Goal: Task Accomplishment & Management: Manage account settings

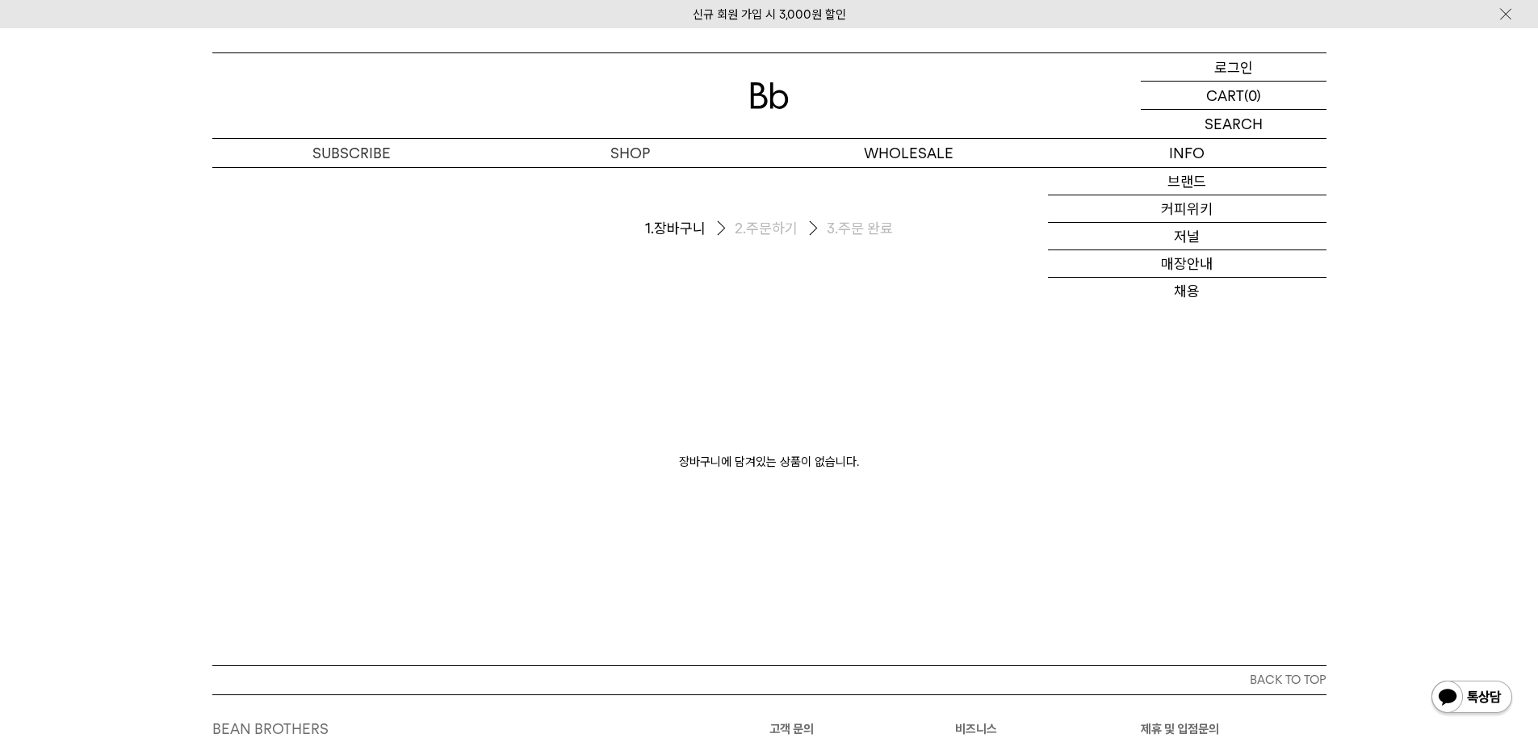
click at [1210, 71] on div "LOGIN 로그인" at bounding box center [1234, 66] width 186 height 27
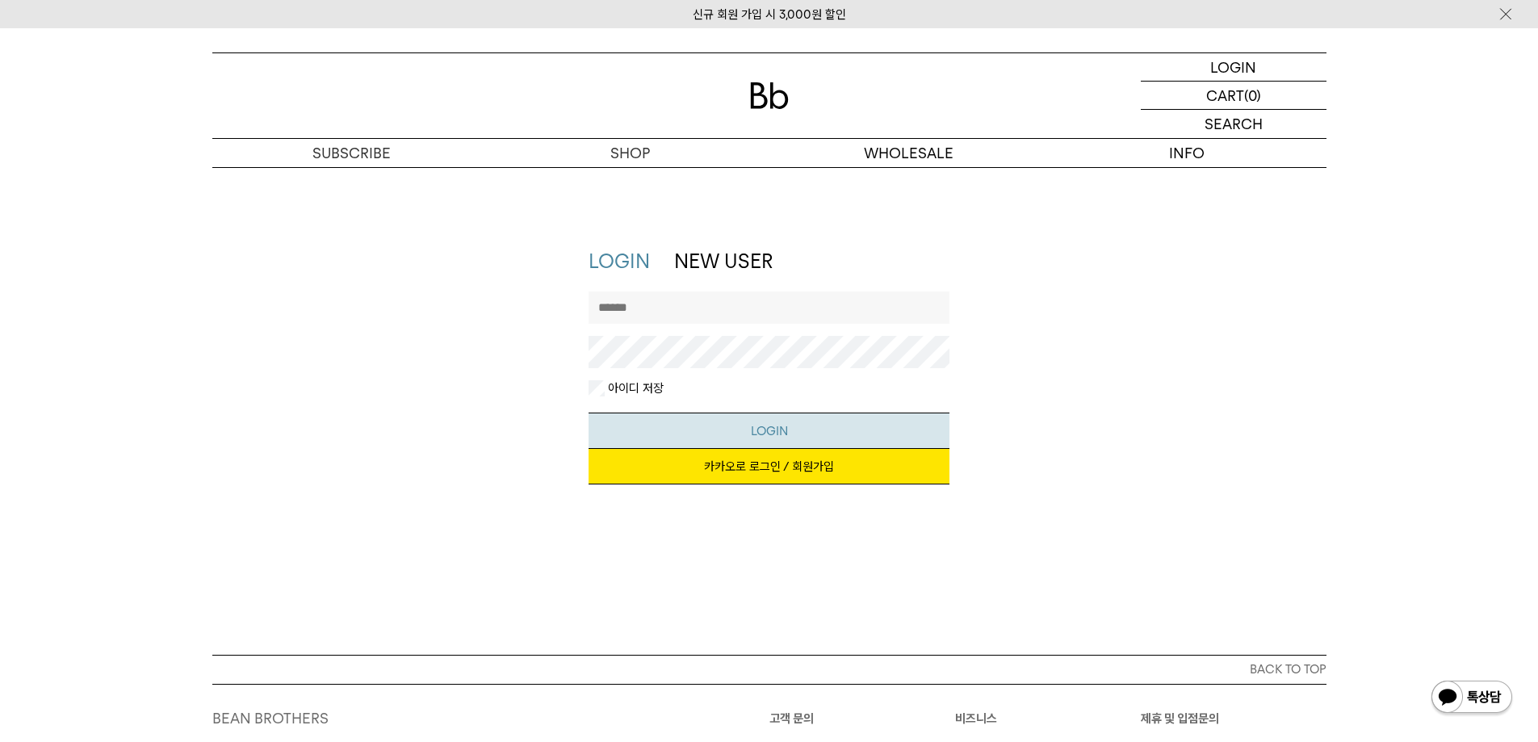
type input "********"
click at [776, 418] on button "LOGIN" at bounding box center [769, 431] width 361 height 36
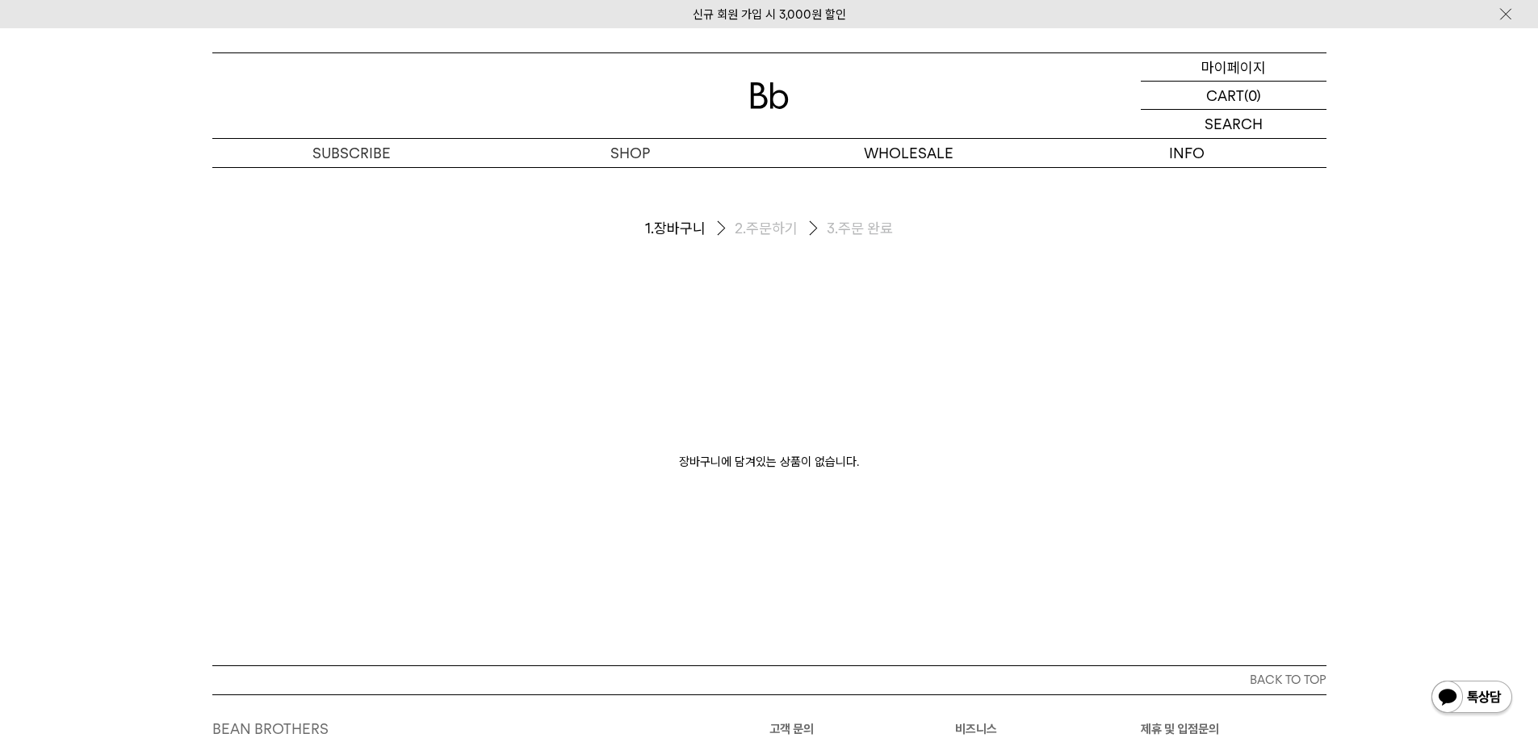
click at [1230, 71] on p "마이페이지" at bounding box center [1233, 66] width 65 height 27
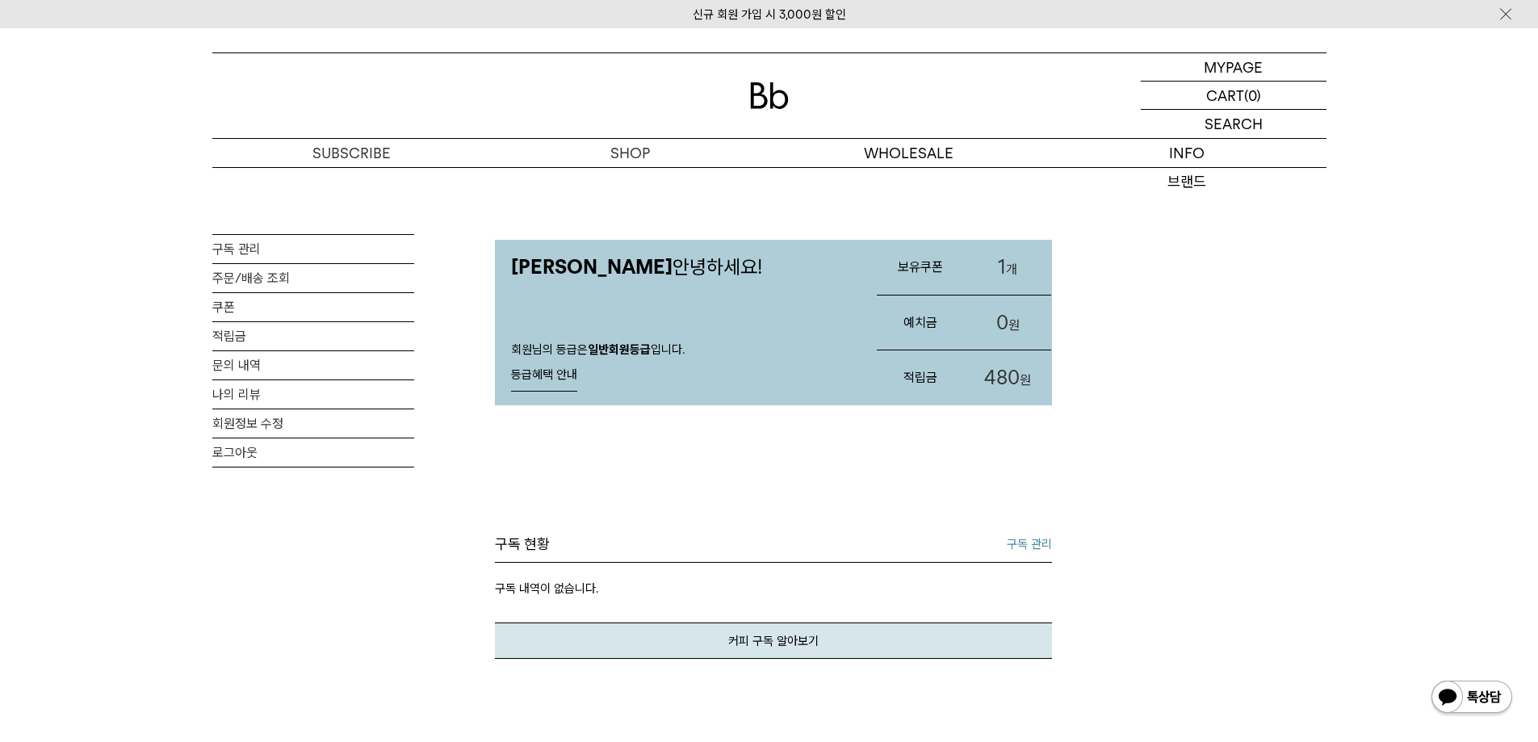
click at [995, 383] on span "480" at bounding box center [1002, 377] width 36 height 23
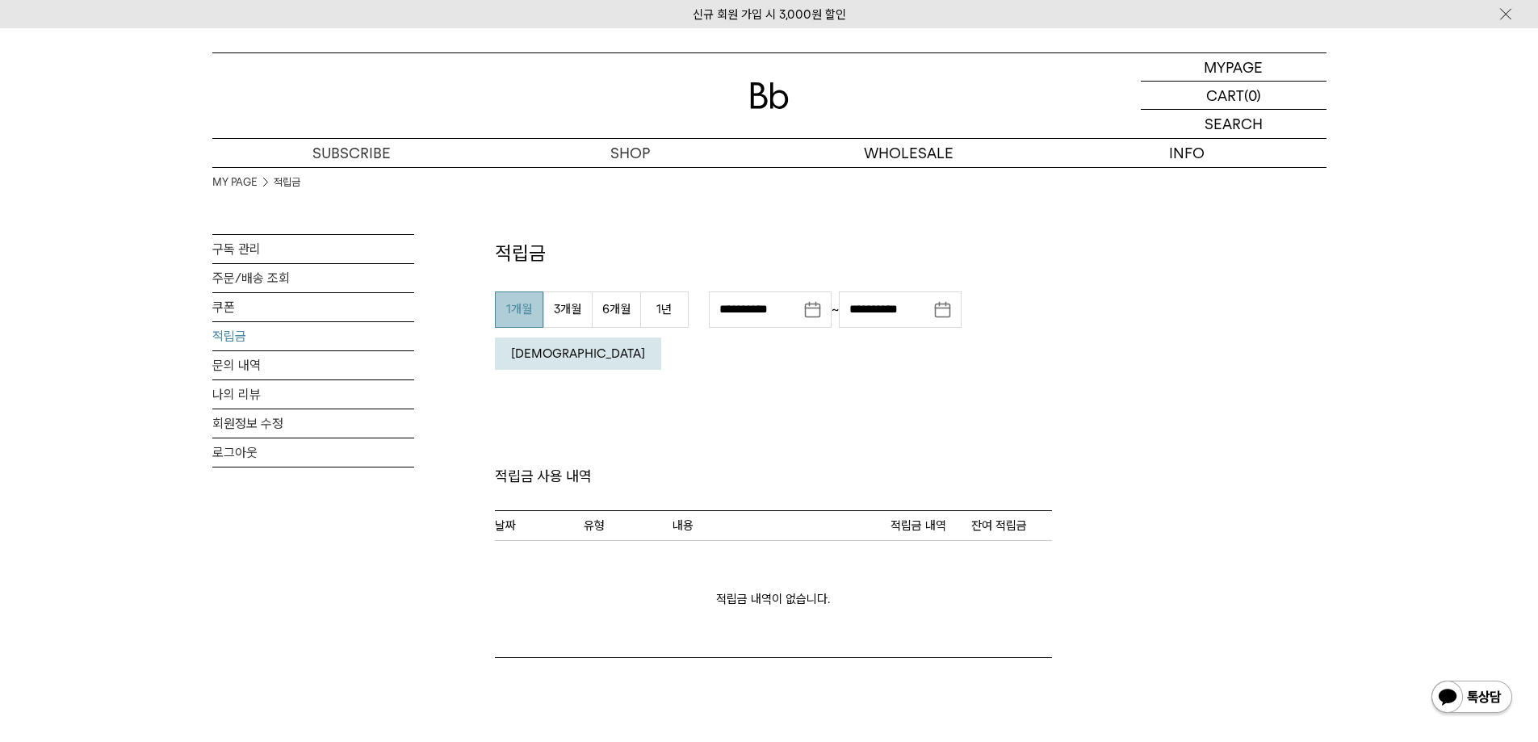
click at [509, 314] on button "1개월" at bounding box center [519, 309] width 48 height 36
type input "**********"
click at [645, 346] on em "조회" at bounding box center [578, 353] width 134 height 15
click at [240, 306] on link "쿠폰" at bounding box center [313, 307] width 202 height 28
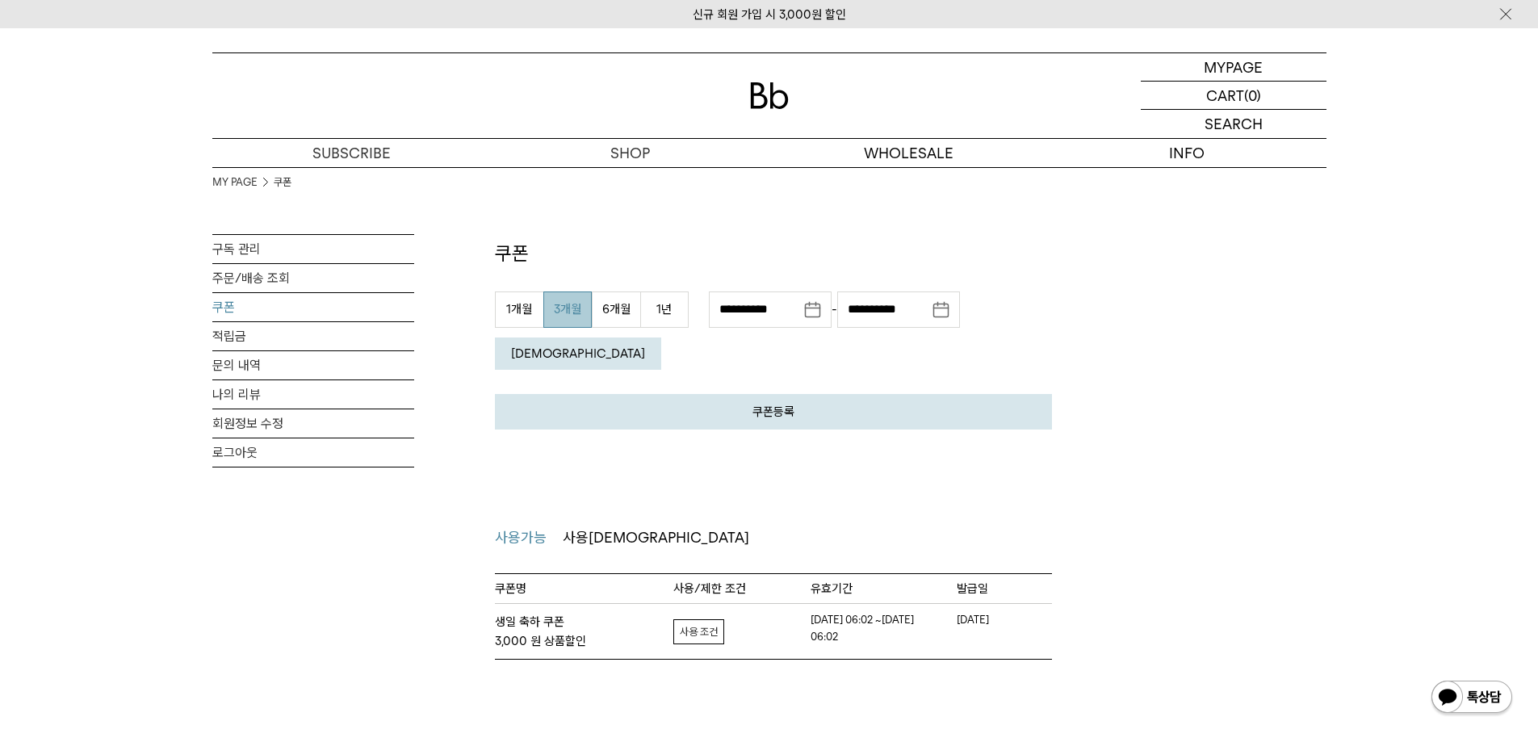
click at [704, 619] on link "자세히보기" at bounding box center [698, 631] width 51 height 25
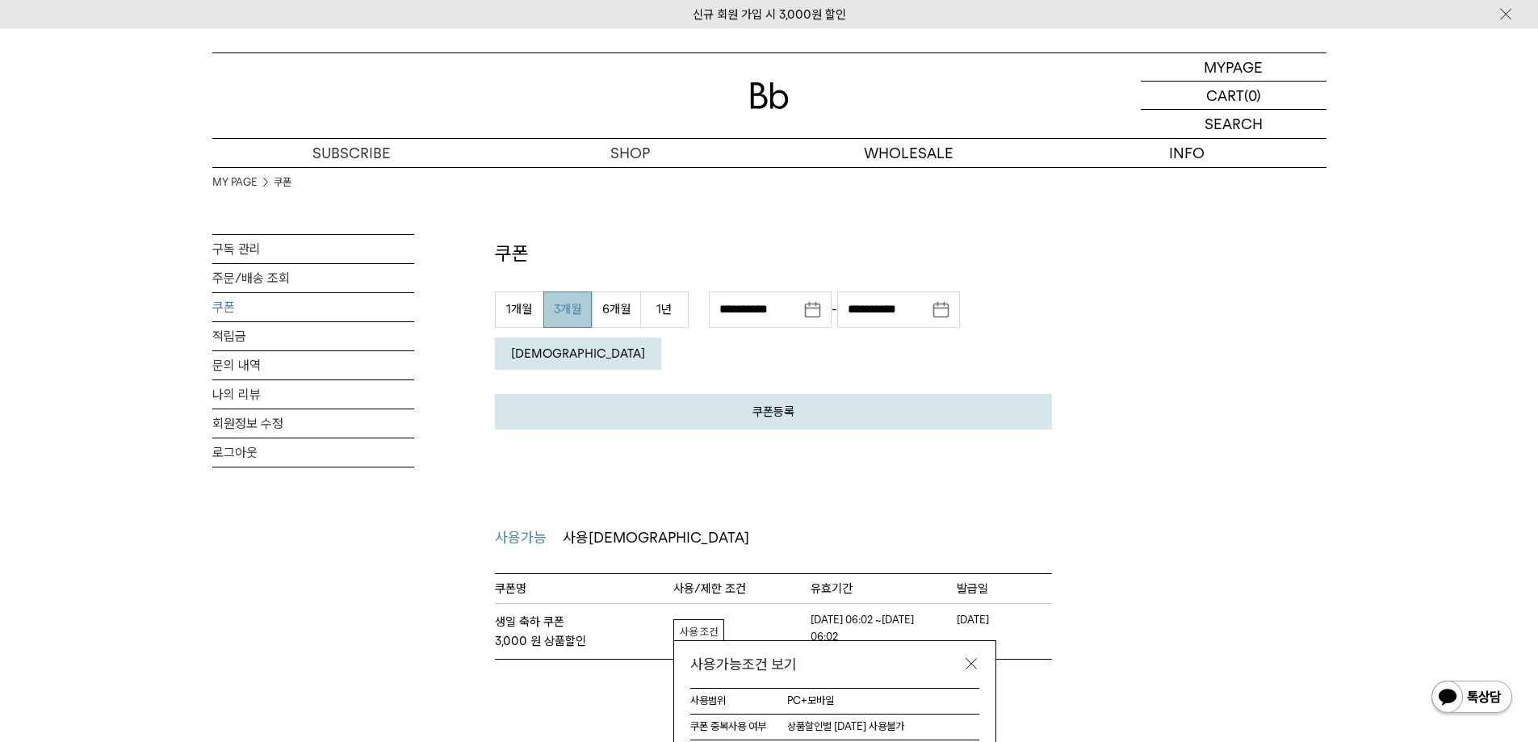
click at [979, 641] on div "사용가능조건 보기" at bounding box center [834, 664] width 321 height 47
click at [975, 656] on link at bounding box center [971, 664] width 16 height 16
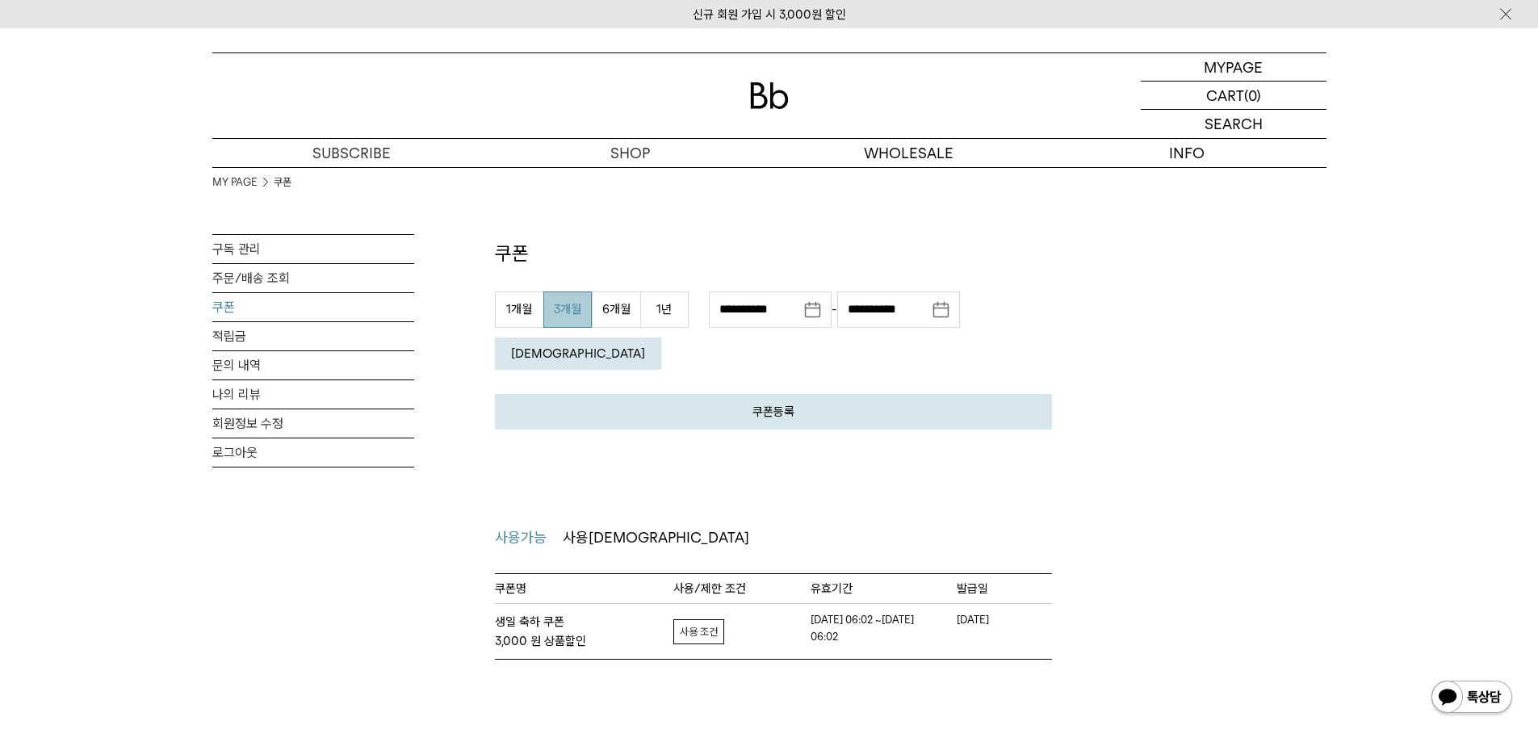
click at [625, 176] on div "쿠폰 쿠폰등록 발급 받으신 쿠폰 인증 번호를 아래에 입력해주세요. (8자리 ~ 12자리) 취소 등록" at bounding box center [773, 413] width 557 height 493
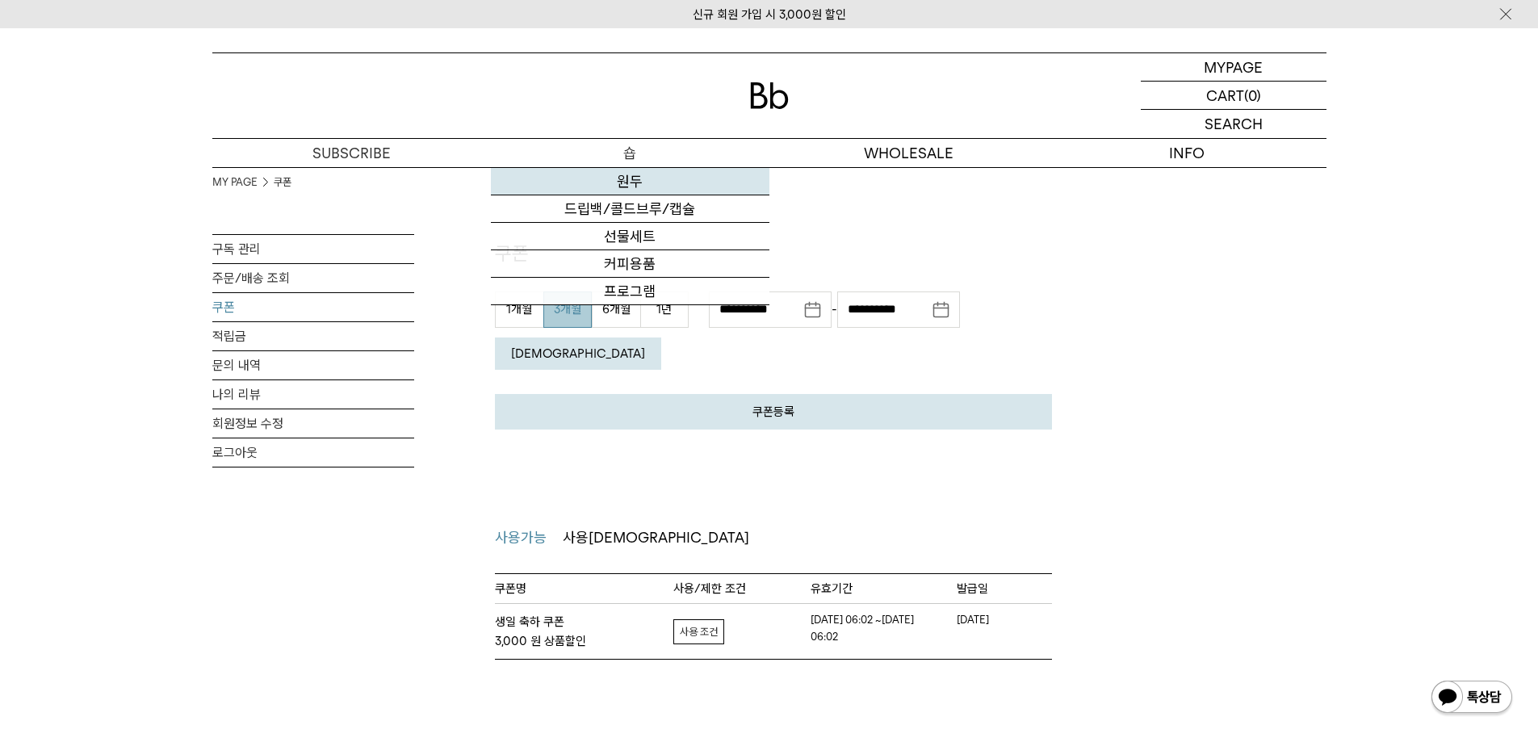
click at [626, 188] on link "원두" at bounding box center [630, 181] width 279 height 27
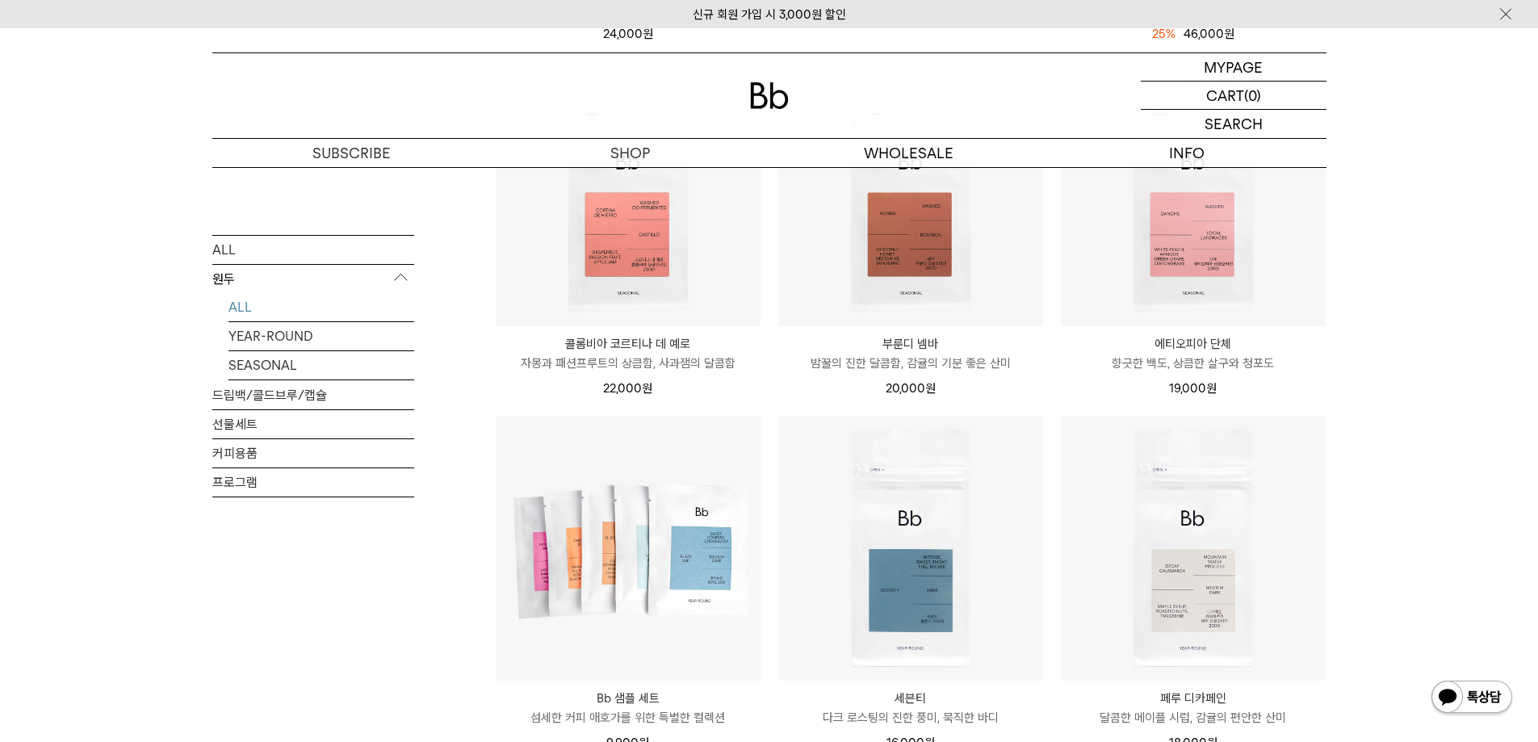
scroll to position [861, 0]
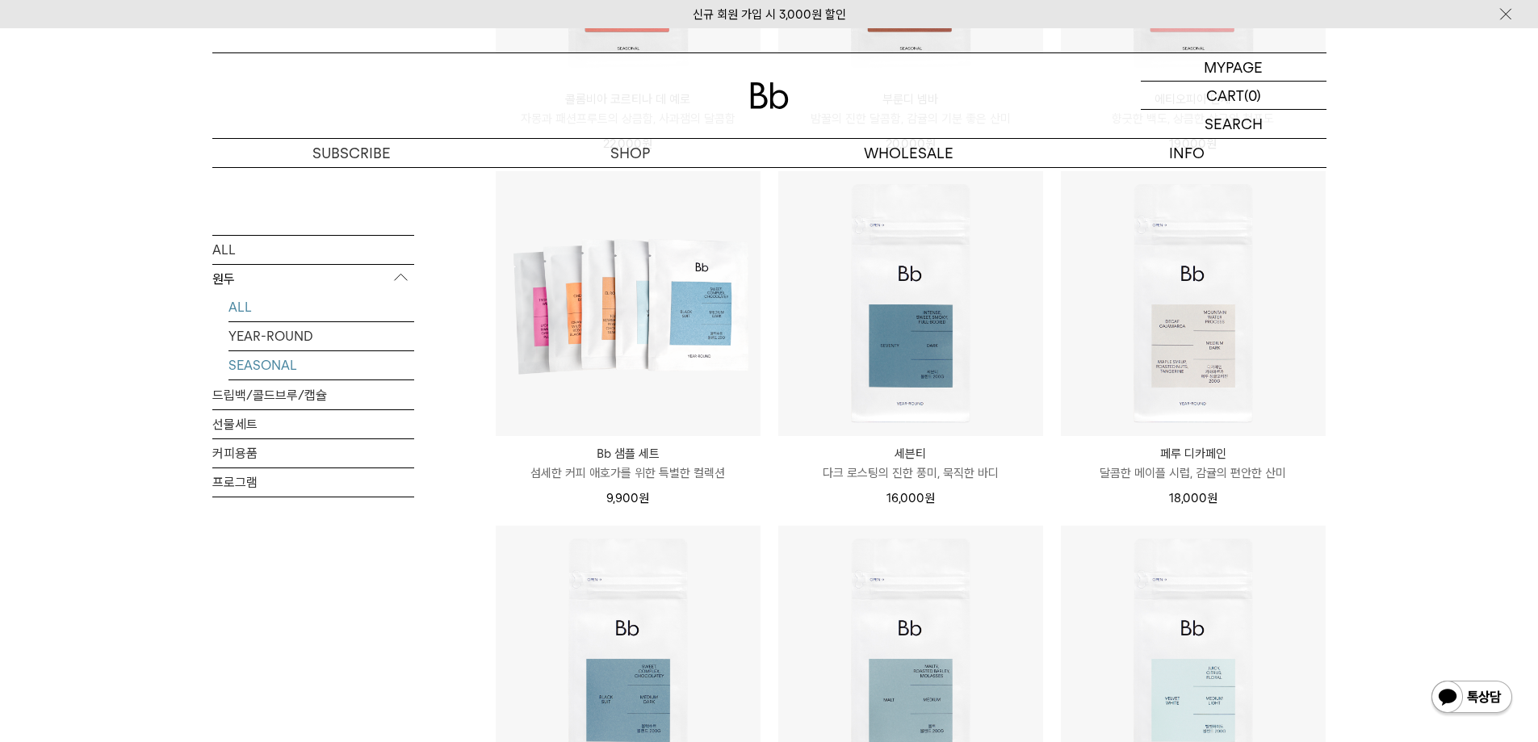
click at [280, 364] on link "SEASONAL" at bounding box center [321, 364] width 186 height 28
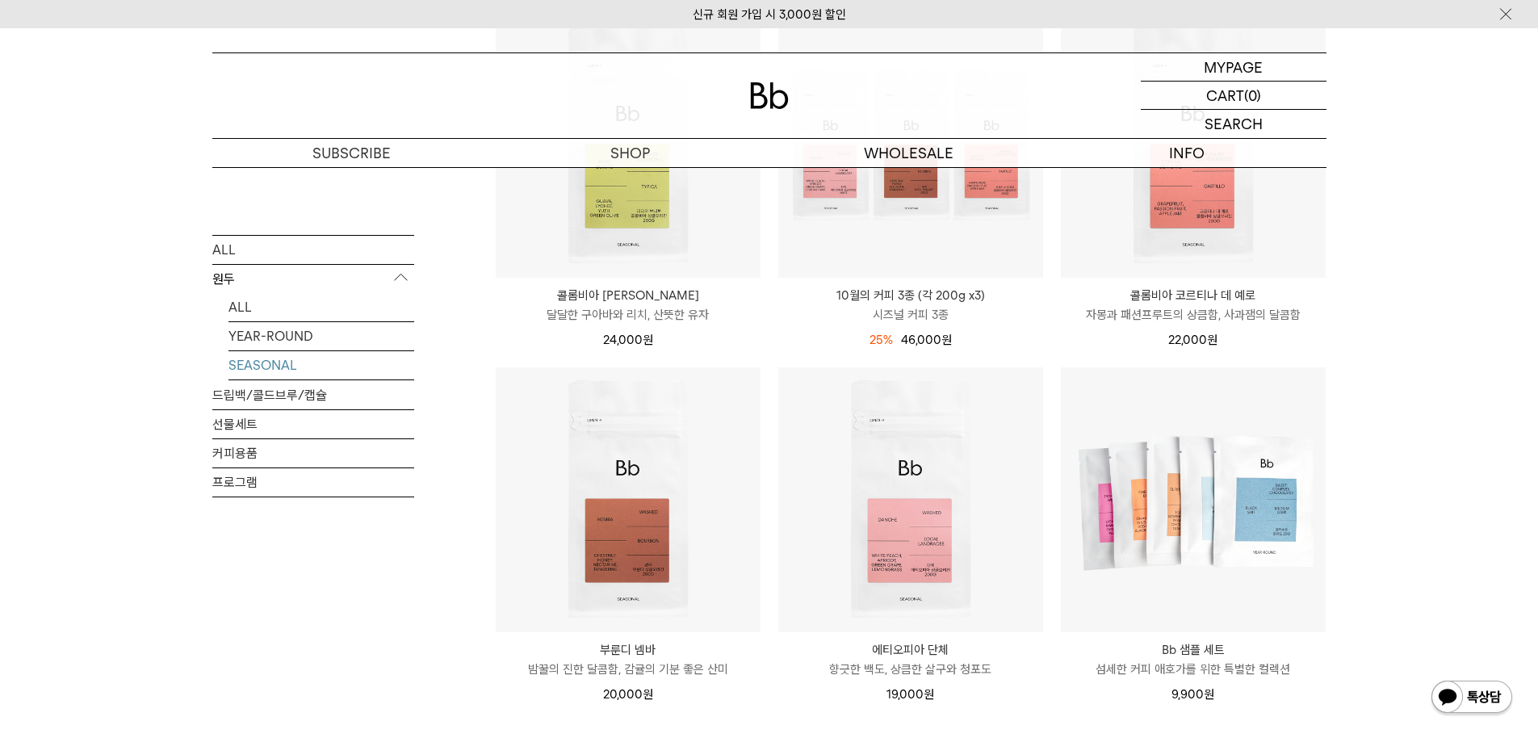
scroll to position [430, 0]
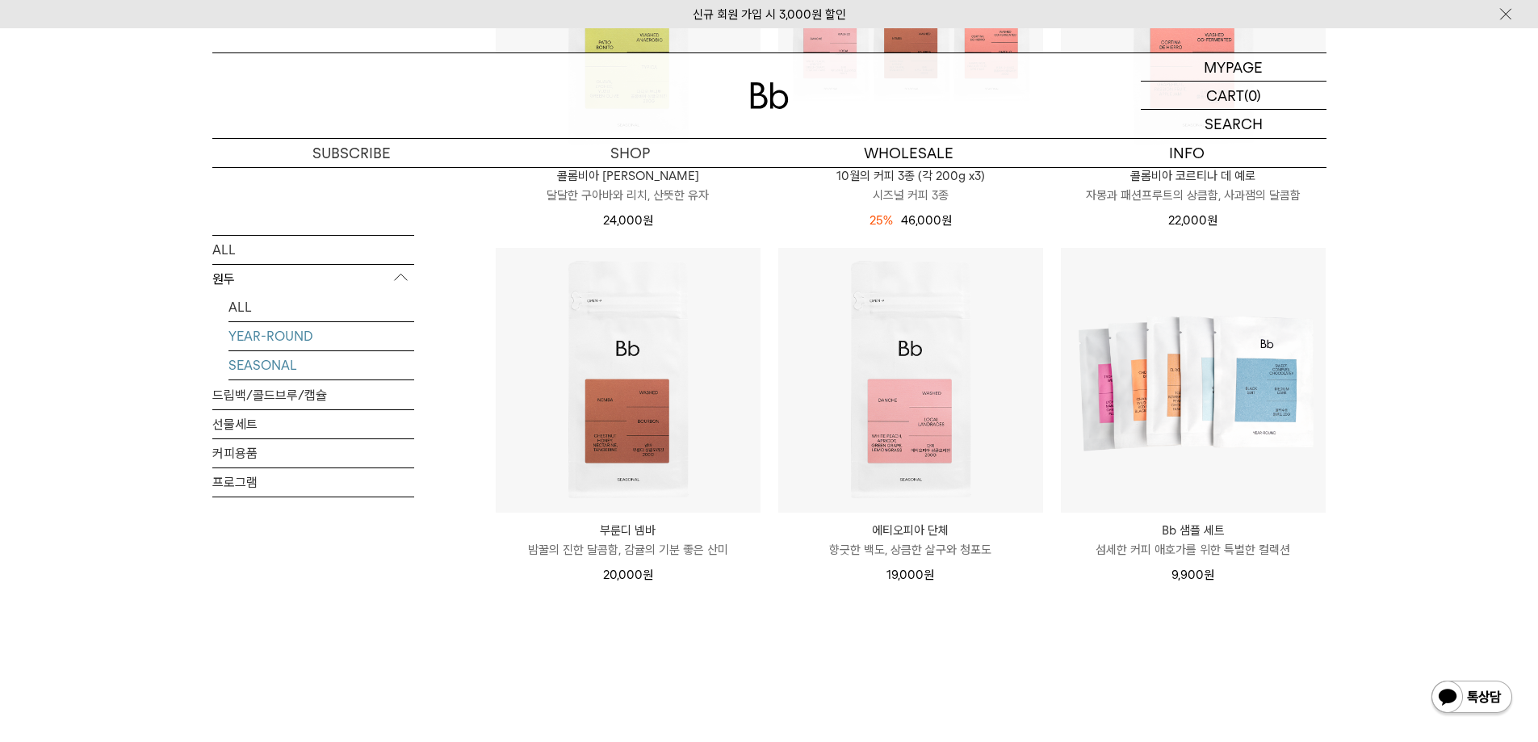
click at [299, 340] on link "YEAR-ROUND" at bounding box center [321, 335] width 186 height 28
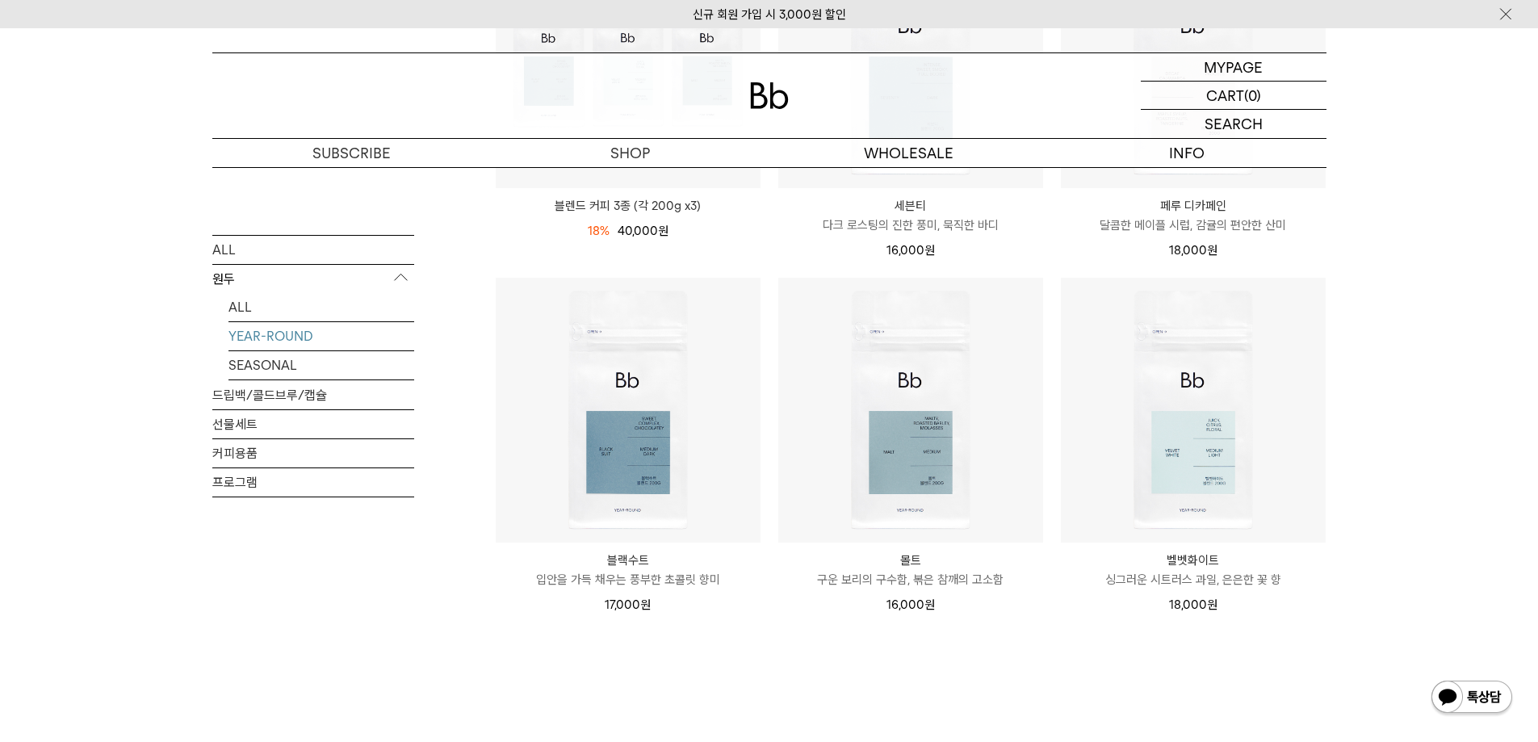
scroll to position [430, 0]
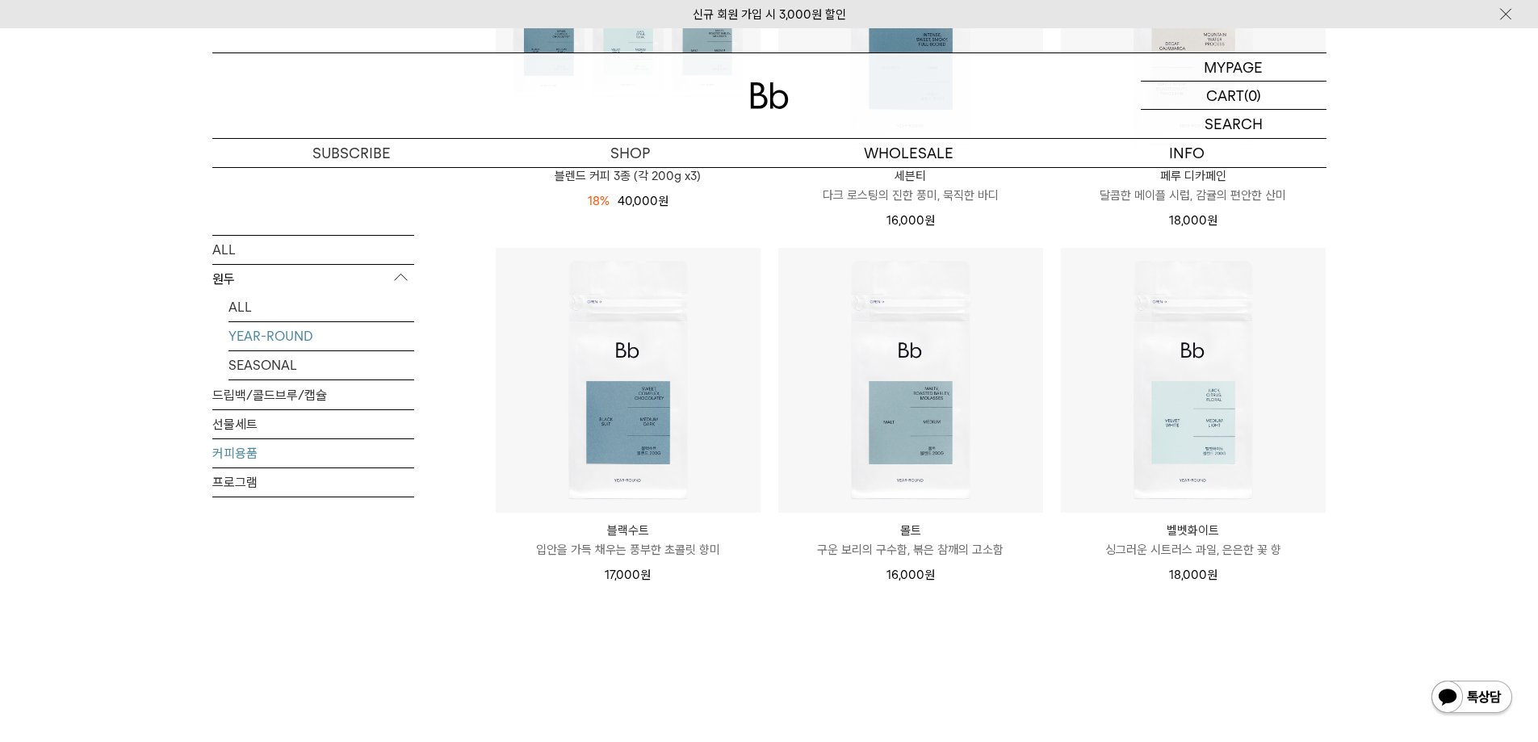
click at [256, 459] on link "커피용품" at bounding box center [313, 452] width 202 height 28
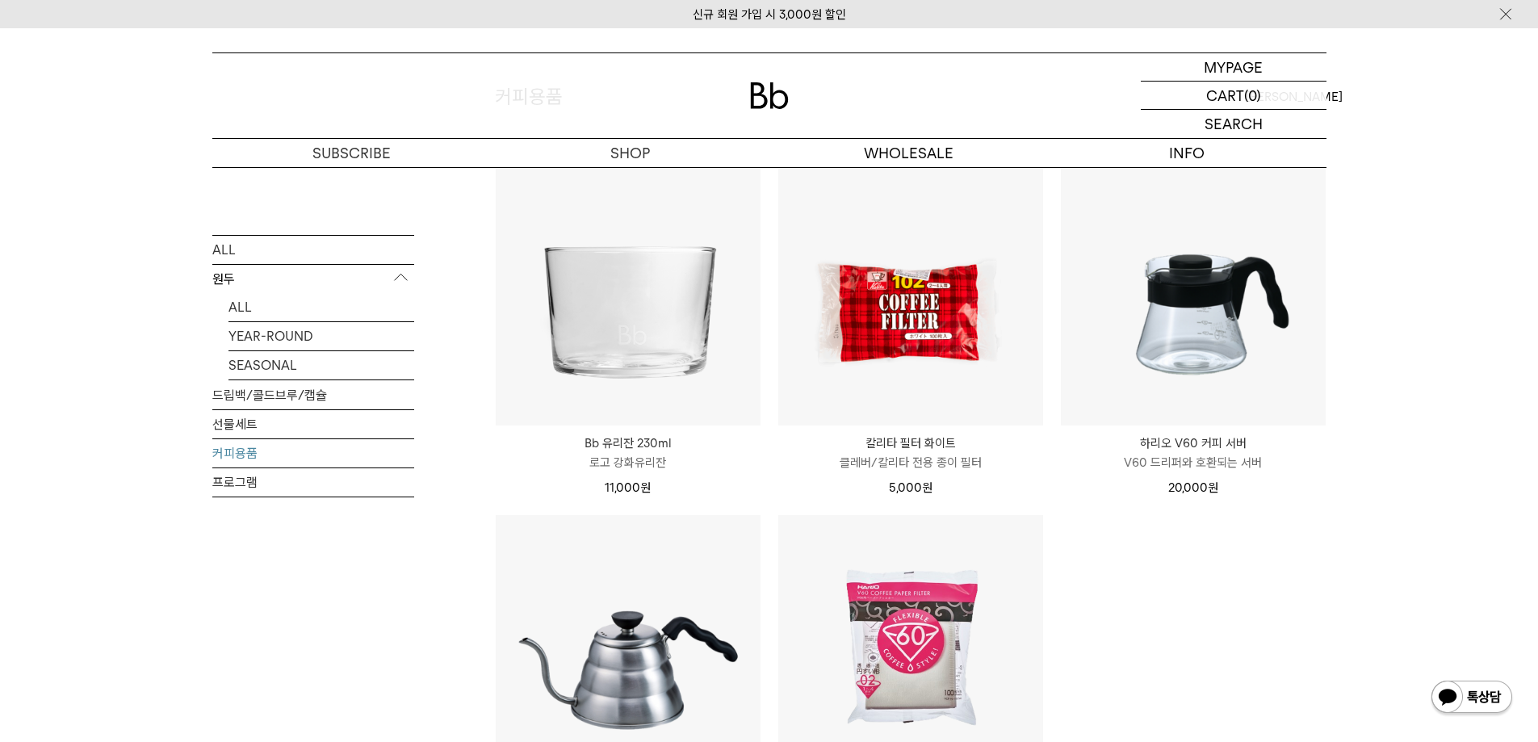
scroll to position [430, 0]
